Goal: Task Accomplishment & Management: Manage account settings

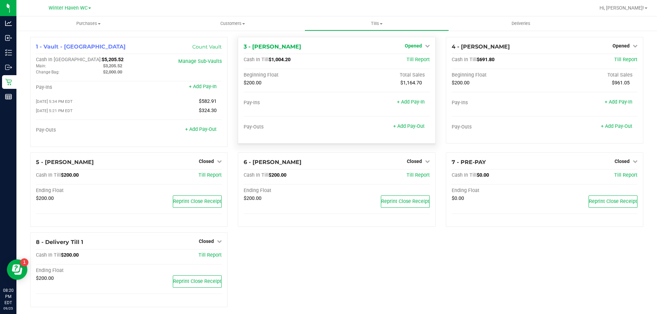
click at [408, 45] on span "Opened" at bounding box center [413, 45] width 17 height 5
click at [413, 61] on link "Close Till" at bounding box center [414, 59] width 18 height 5
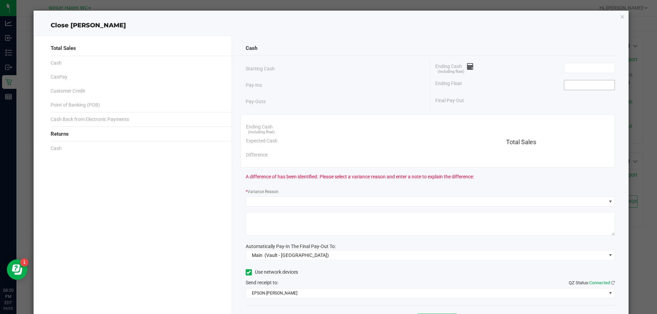
click at [564, 87] on input at bounding box center [589, 85] width 50 height 10
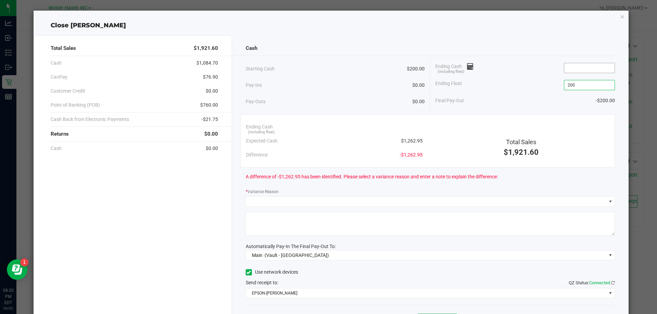
type input "$200.00"
click at [580, 67] on input at bounding box center [589, 68] width 50 height 10
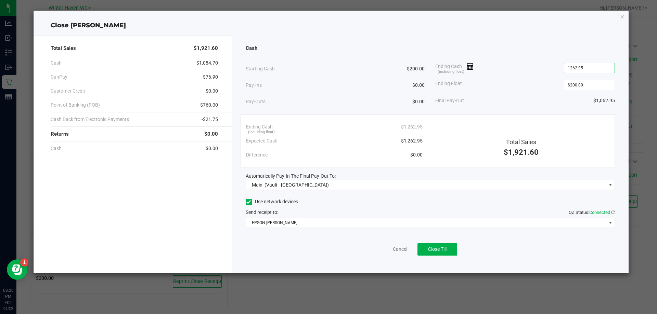
type input "$1,262.95"
click at [505, 102] on div "Final Pay-Out $1,062.95" at bounding box center [525, 101] width 180 height 14
click at [450, 249] on button "Close Till" at bounding box center [437, 250] width 40 height 12
click at [387, 251] on link "Dismiss" at bounding box center [385, 249] width 16 height 7
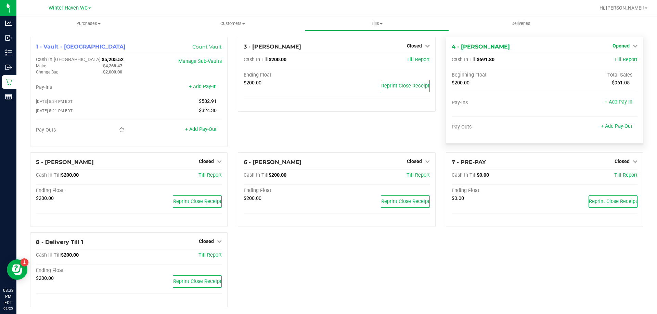
click at [621, 44] on span "Opened" at bounding box center [620, 45] width 17 height 5
click at [620, 62] on link "Close Till" at bounding box center [621, 59] width 18 height 5
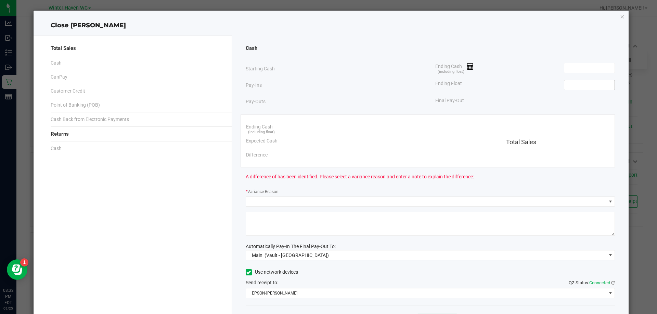
click at [598, 86] on input at bounding box center [589, 85] width 50 height 10
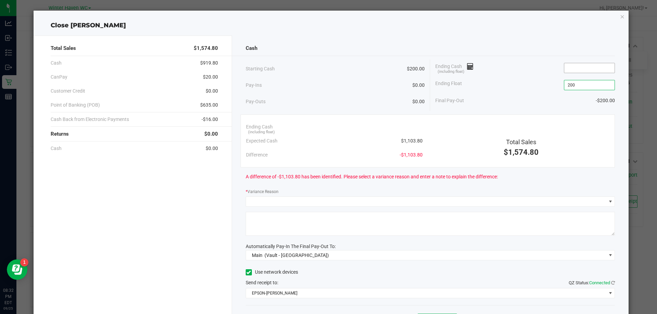
type input "$200.00"
click at [582, 65] on input at bounding box center [589, 68] width 50 height 10
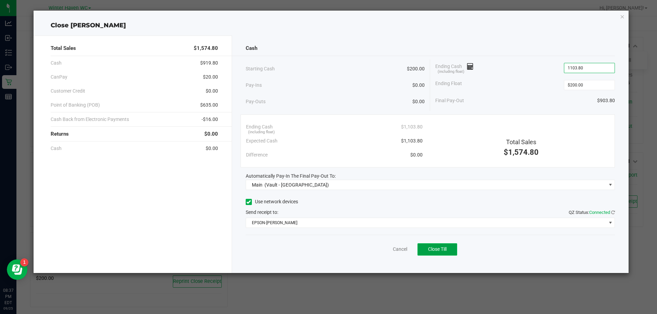
type input "$1,103.80"
click at [449, 255] on button "Close Till" at bounding box center [437, 250] width 40 height 12
click at [382, 250] on link "Dismiss" at bounding box center [385, 249] width 16 height 7
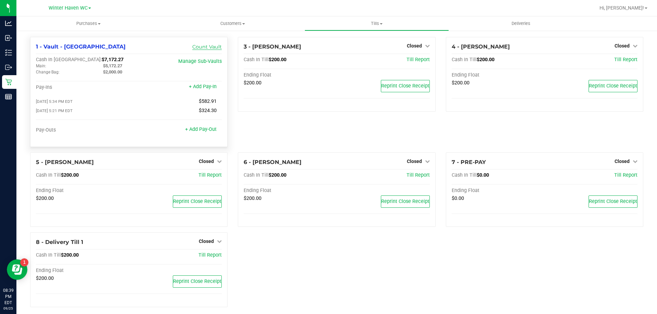
click at [214, 45] on link "Count Vault" at bounding box center [206, 47] width 29 height 6
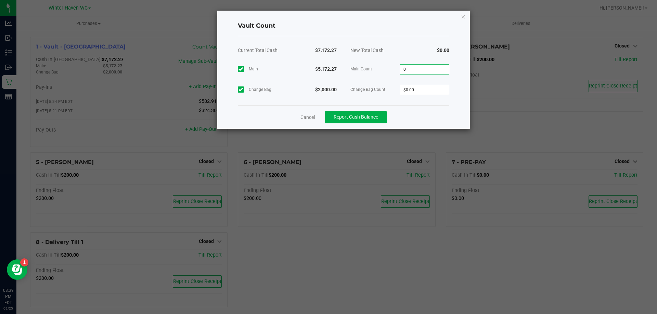
click at [416, 68] on input "0" at bounding box center [424, 70] width 49 height 10
type input "$5,172.27"
click at [420, 93] on input "0" at bounding box center [424, 90] width 49 height 10
type input "$2,000.00"
drag, startPoint x: 420, startPoint y: 121, endPoint x: 414, endPoint y: 119, distance: 6.5
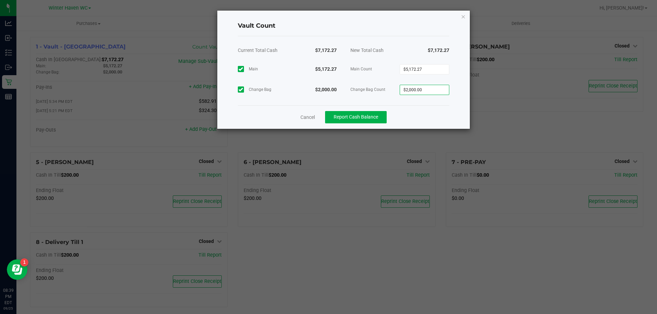
click at [420, 121] on div "Cancel Report Cash Balance" at bounding box center [343, 117] width 211 height 24
click at [370, 117] on span "Report Cash Balance" at bounding box center [355, 116] width 44 height 5
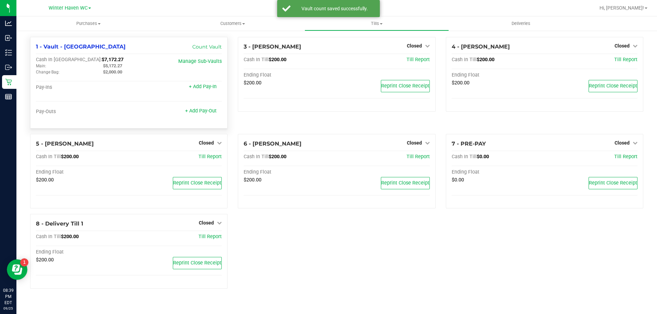
drag, startPoint x: 102, startPoint y: 66, endPoint x: 123, endPoint y: 68, distance: 21.3
click at [123, 68] on div "$5,172.27" at bounding box center [131, 66] width 67 height 6
copy span "$5,172.27"
click at [371, 23] on span "Tills" at bounding box center [376, 24] width 143 height 6
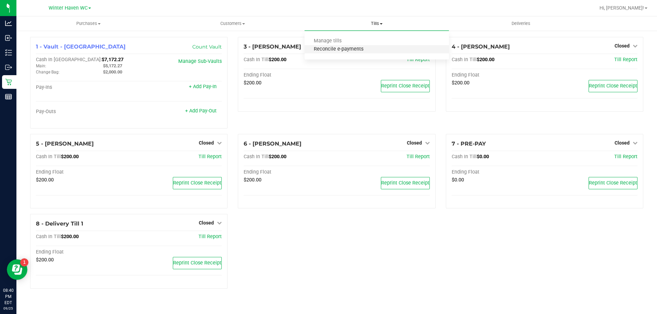
click at [353, 47] on span "Reconcile e-payments" at bounding box center [338, 50] width 68 height 6
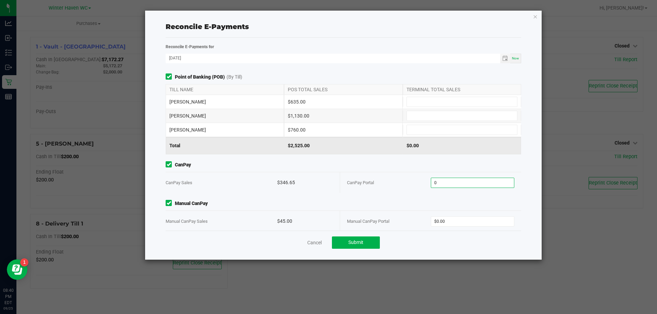
click at [454, 181] on input "0" at bounding box center [472, 183] width 83 height 10
type input "$346.65"
click at [477, 218] on input "0" at bounding box center [472, 222] width 83 height 10
type input "$45.00"
click at [473, 101] on input at bounding box center [462, 102] width 110 height 10
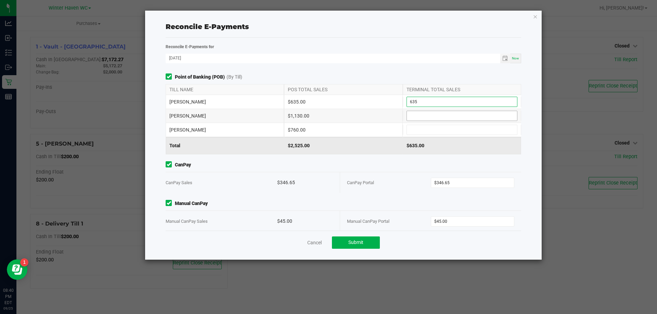
type input "$635.00"
click at [455, 117] on input at bounding box center [462, 116] width 110 height 10
type input "$1,130.00"
click at [441, 132] on input at bounding box center [462, 130] width 110 height 10
type input "$760.00"
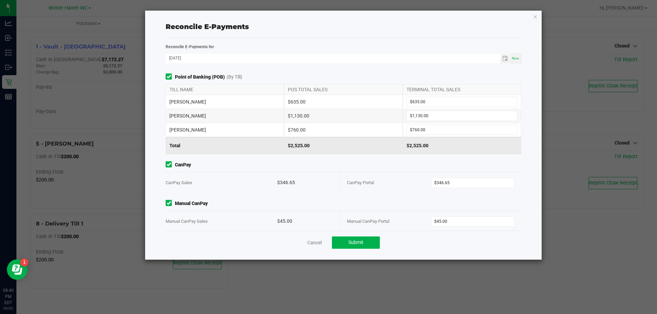
click at [385, 167] on span "CanPay" at bounding box center [343, 164] width 355 height 7
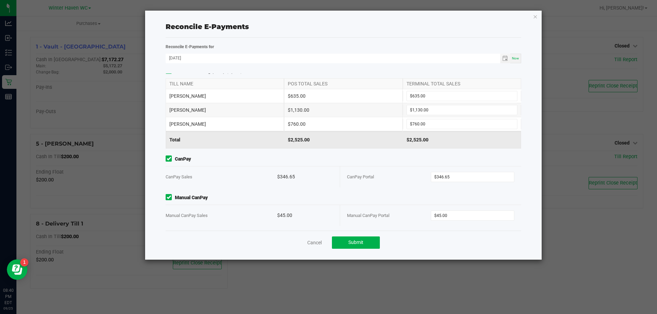
scroll to position [7, 0]
click at [368, 243] on button "Submit" at bounding box center [356, 243] width 48 height 12
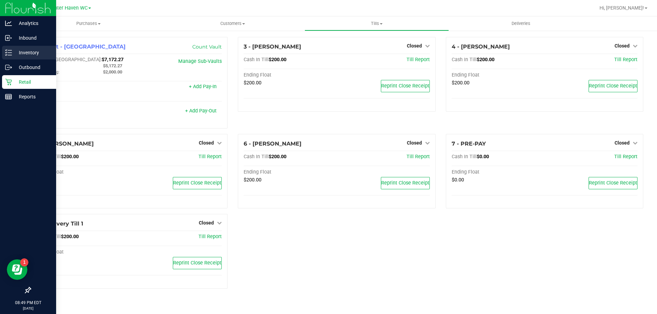
click at [15, 49] on p "Inventory" at bounding box center [32, 53] width 41 height 8
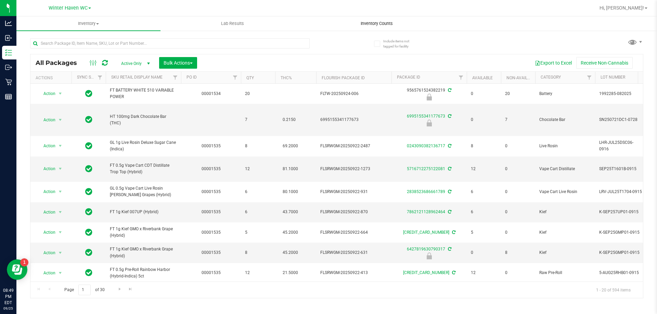
click at [383, 25] on span "Inventory Counts" at bounding box center [376, 24] width 51 height 6
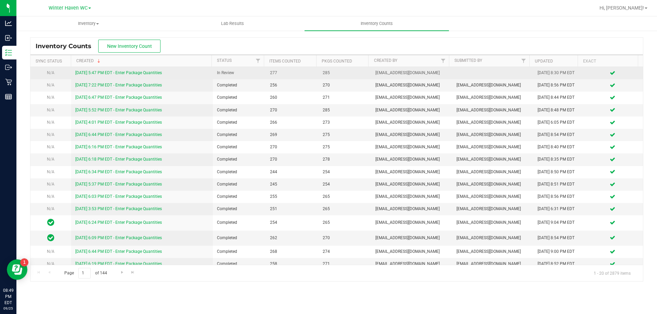
click at [141, 73] on link "[DATE] 5:47 PM EDT - Enter Package Quantities" at bounding box center [118, 72] width 87 height 5
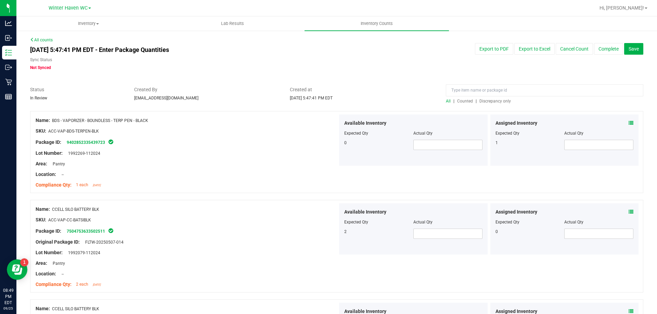
click at [494, 101] on span "Discrepancy only" at bounding box center [494, 101] width 31 height 5
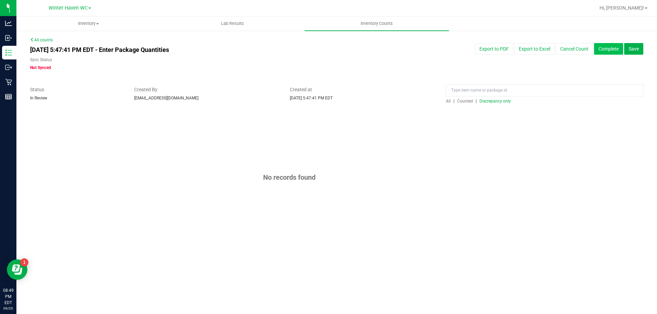
click at [614, 50] on button "Complete" at bounding box center [608, 49] width 29 height 12
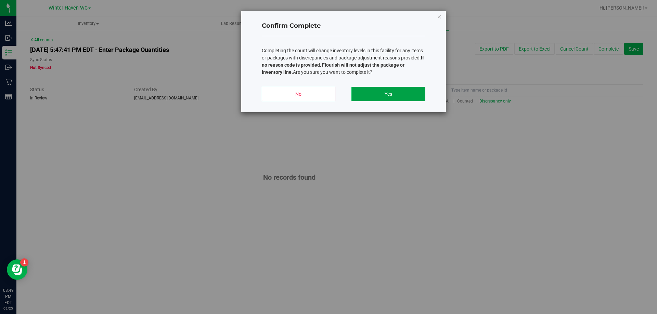
click at [400, 94] on button "Yes" at bounding box center [388, 94] width 74 height 14
